Goal: Information Seeking & Learning: Learn about a topic

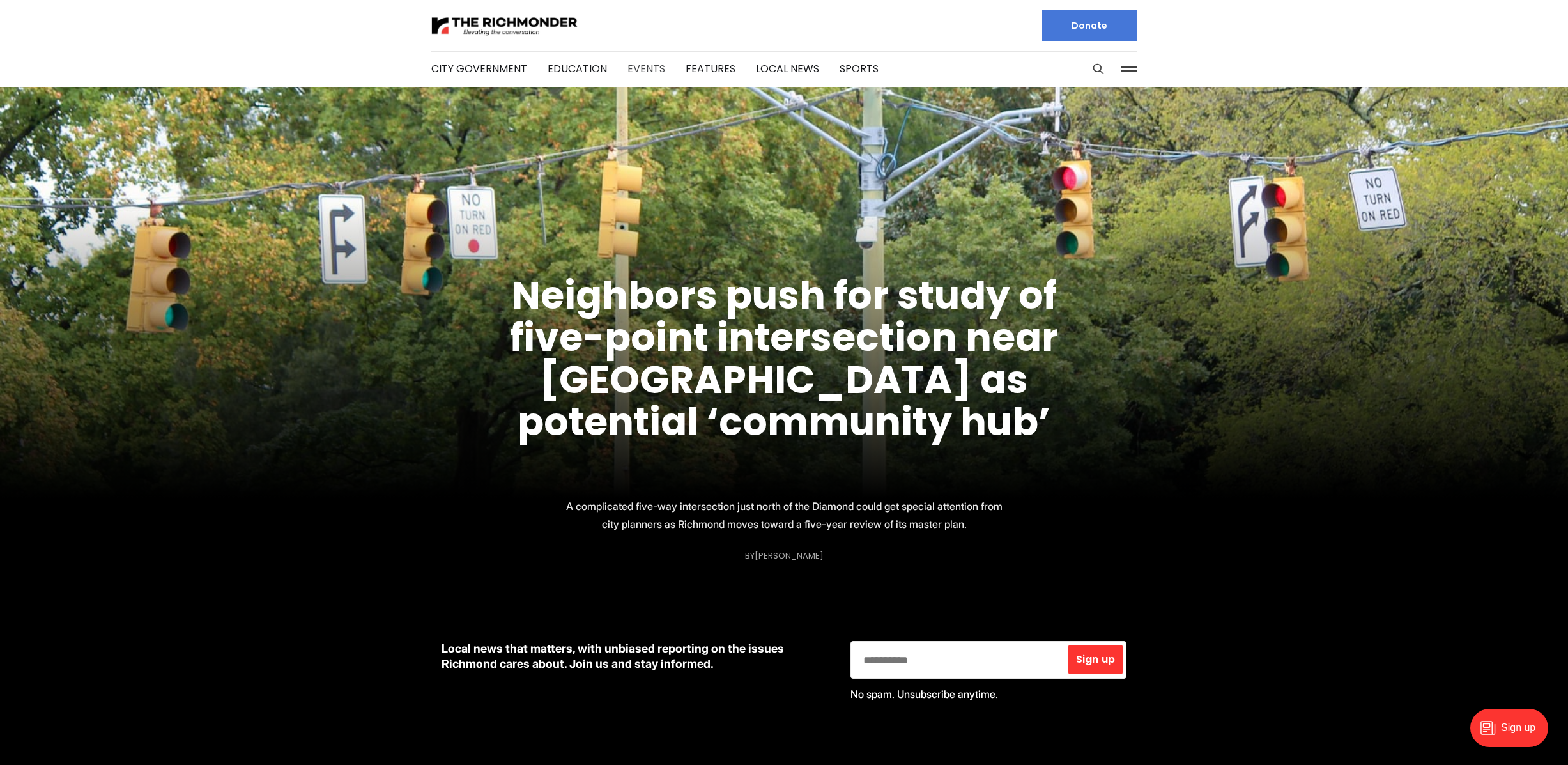
click at [637, 66] on link "Events" at bounding box center [646, 68] width 38 height 15
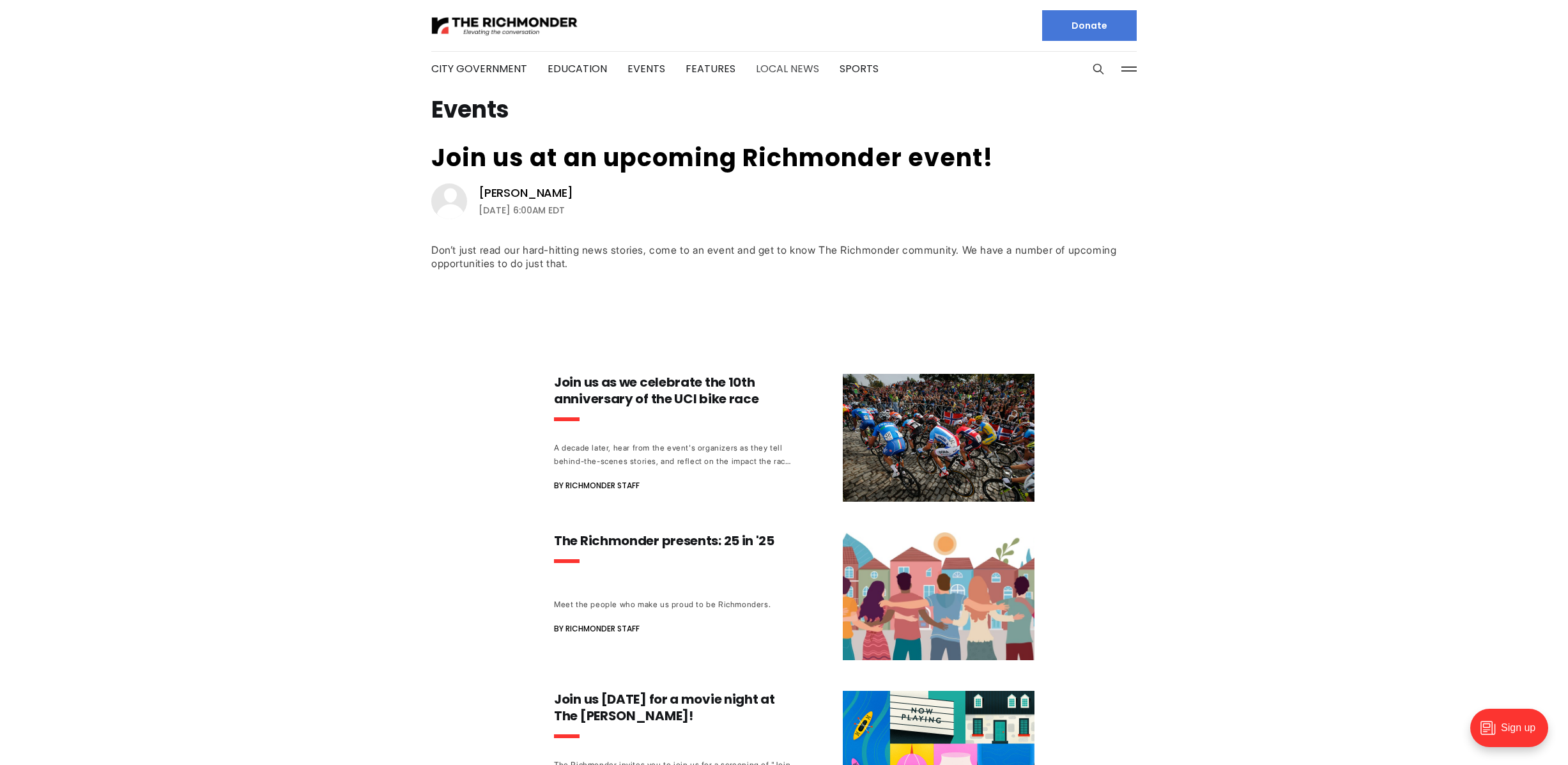
click at [779, 66] on link "Local News" at bounding box center [788, 68] width 64 height 15
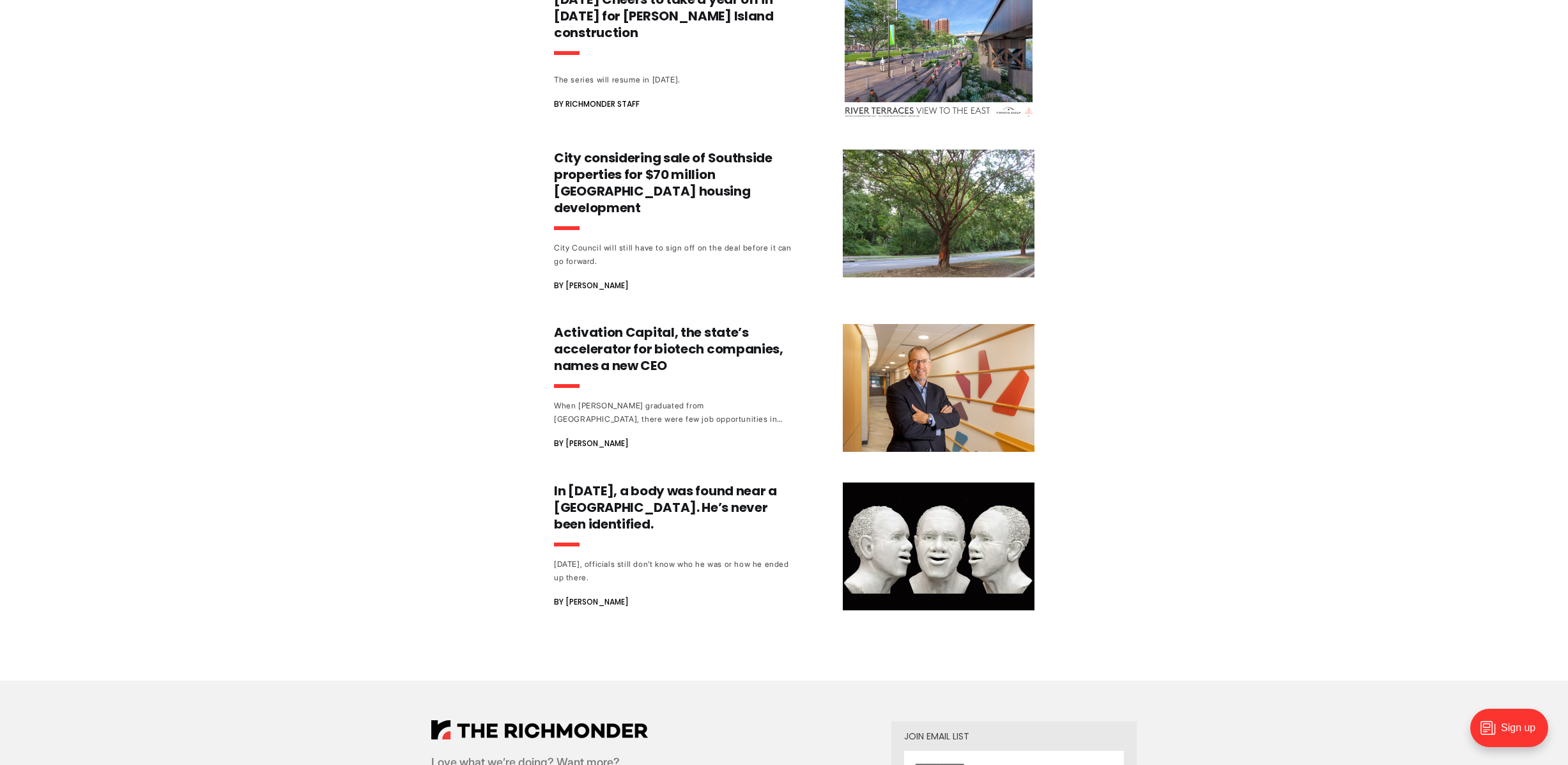
scroll to position [3786, 0]
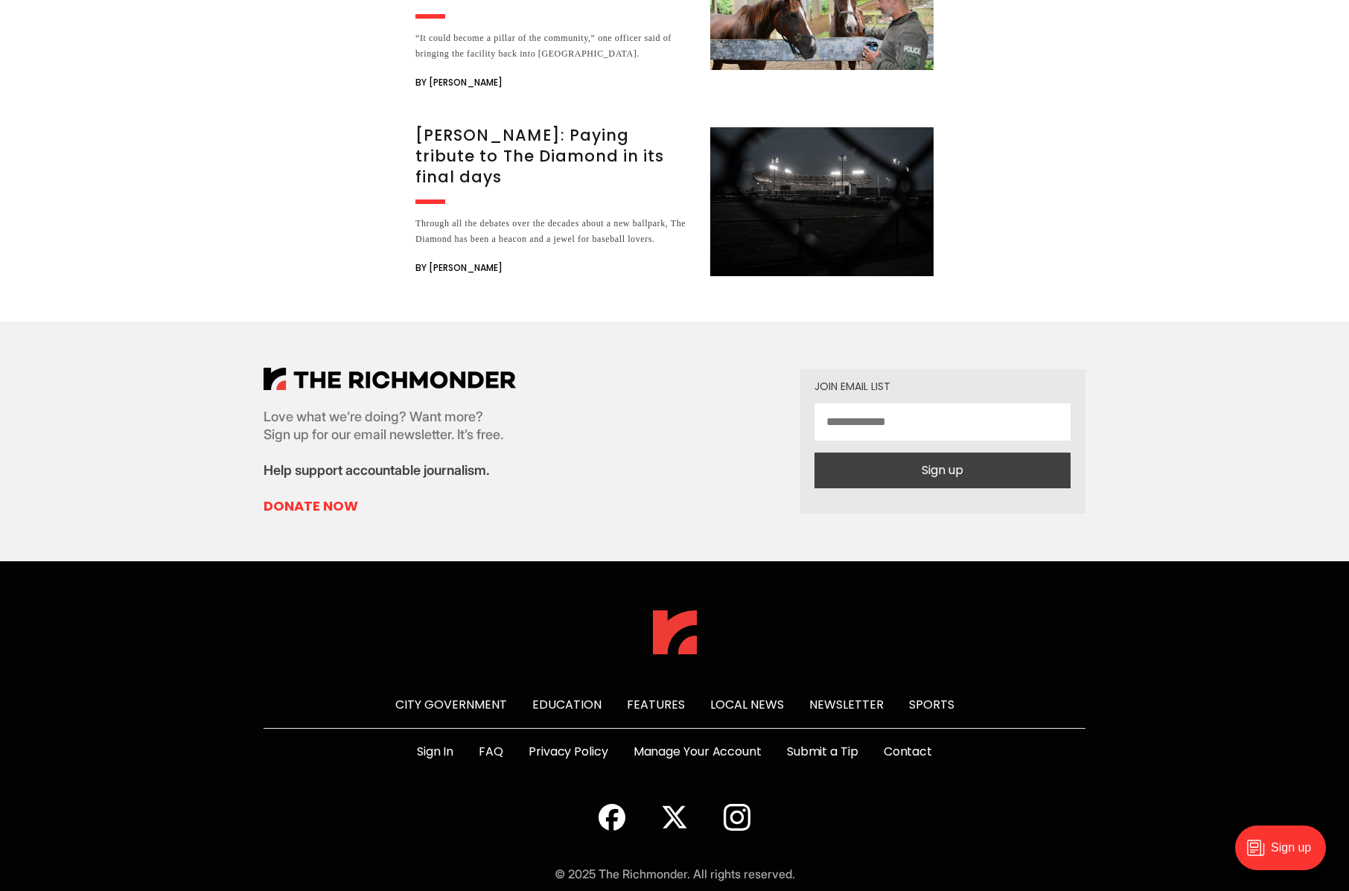
scroll to position [19546, 0]
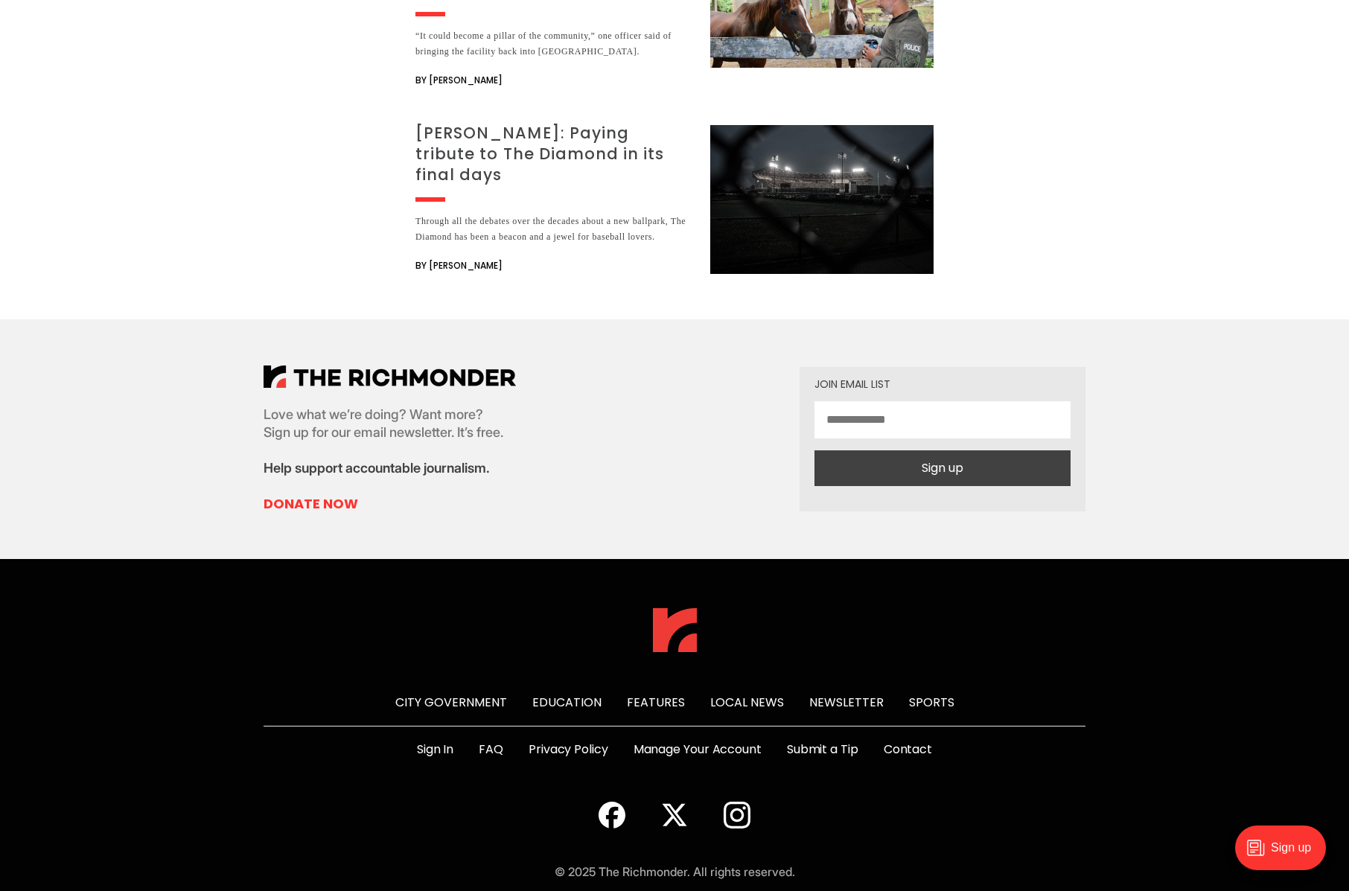
click at [506, 123] on h3 "[PERSON_NAME]: Paying tribute to The Diamond in its final days" at bounding box center [553, 154] width 277 height 63
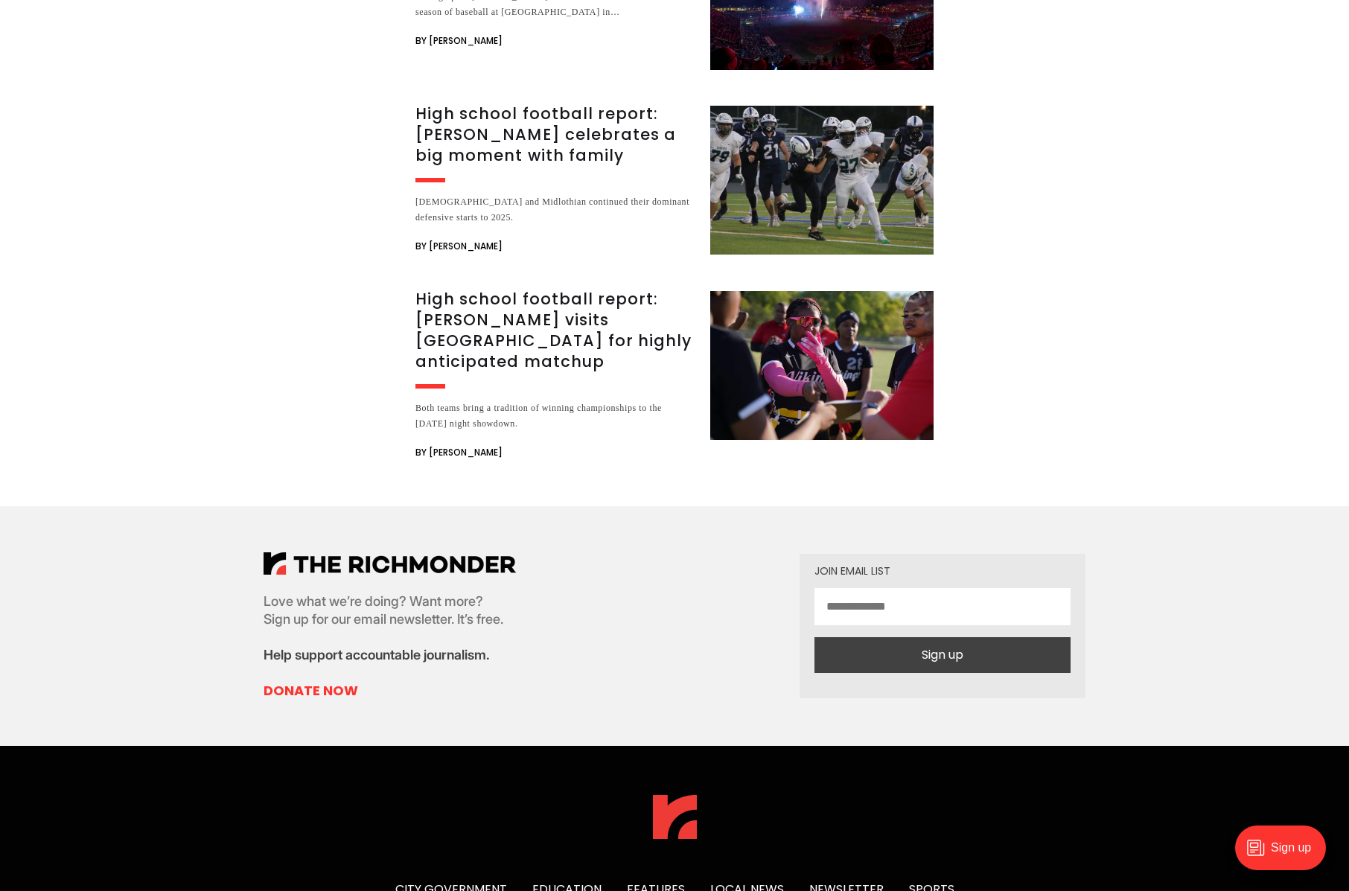
scroll to position [6076, 0]
